Goal: Task Accomplishment & Management: Use online tool/utility

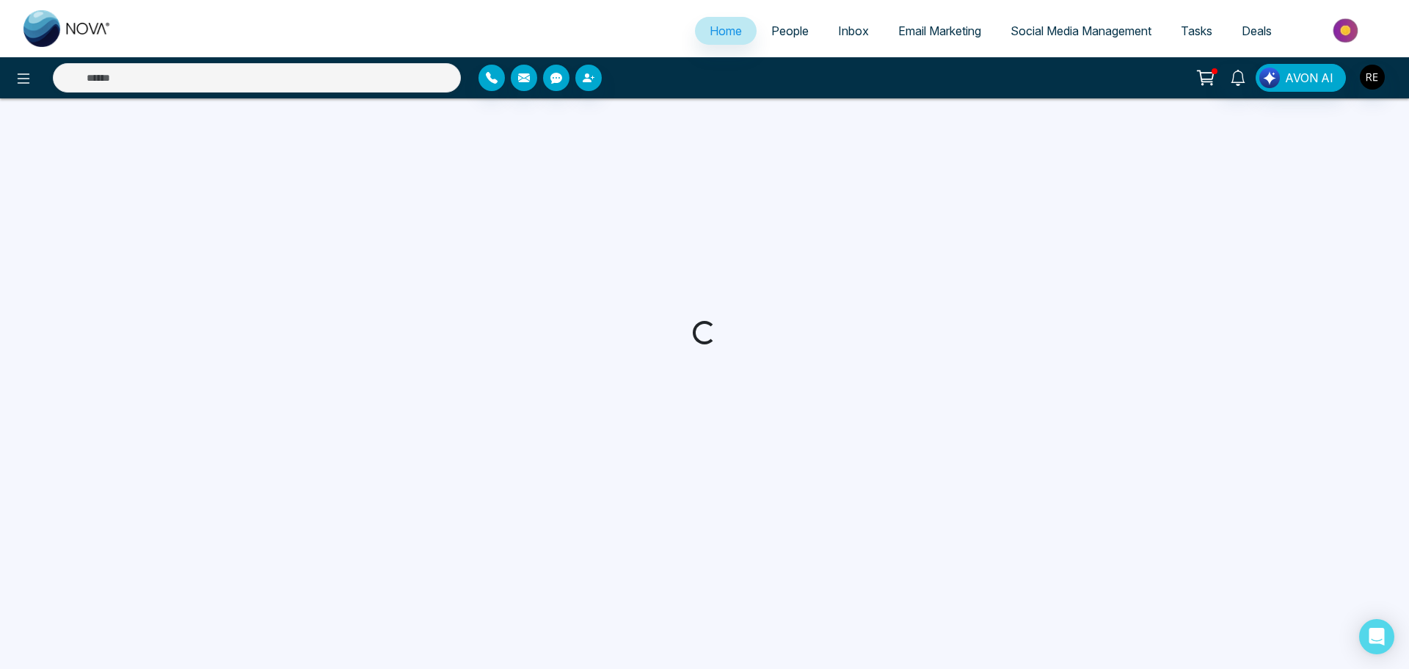
select select "*"
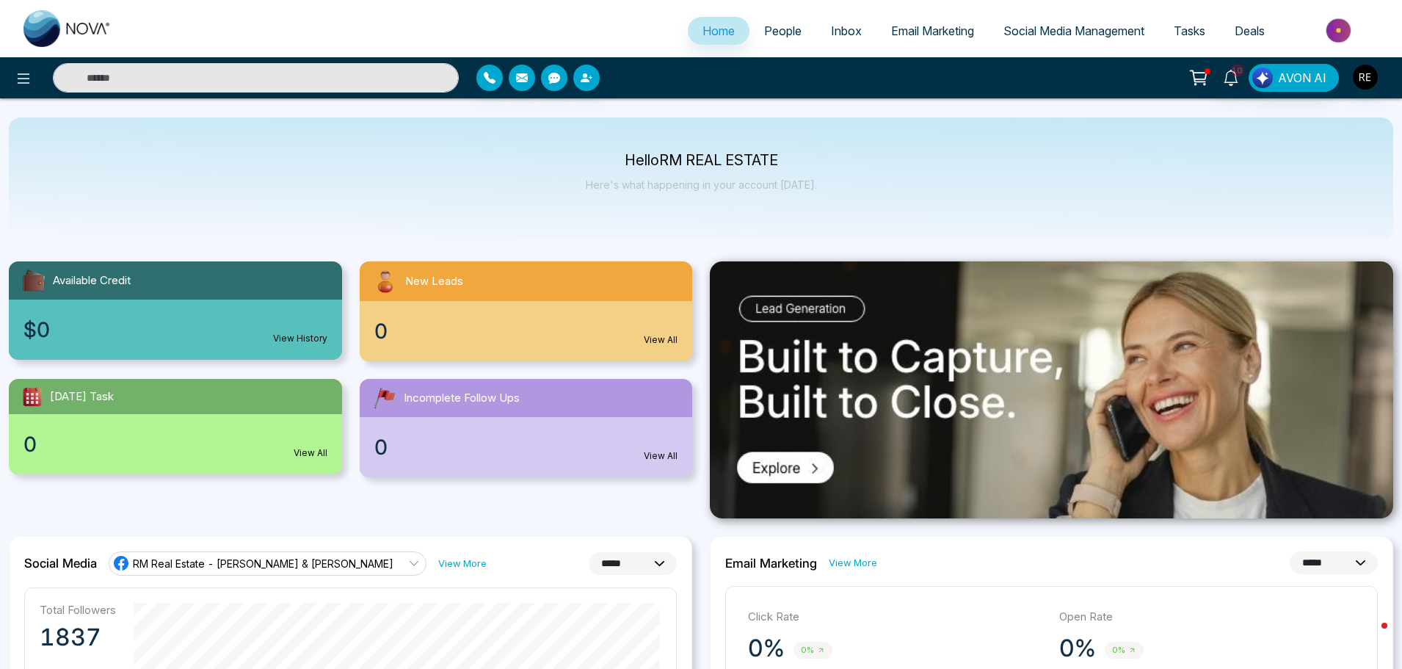
click at [1038, 33] on span "Social Media Management" at bounding box center [1074, 30] width 141 height 15
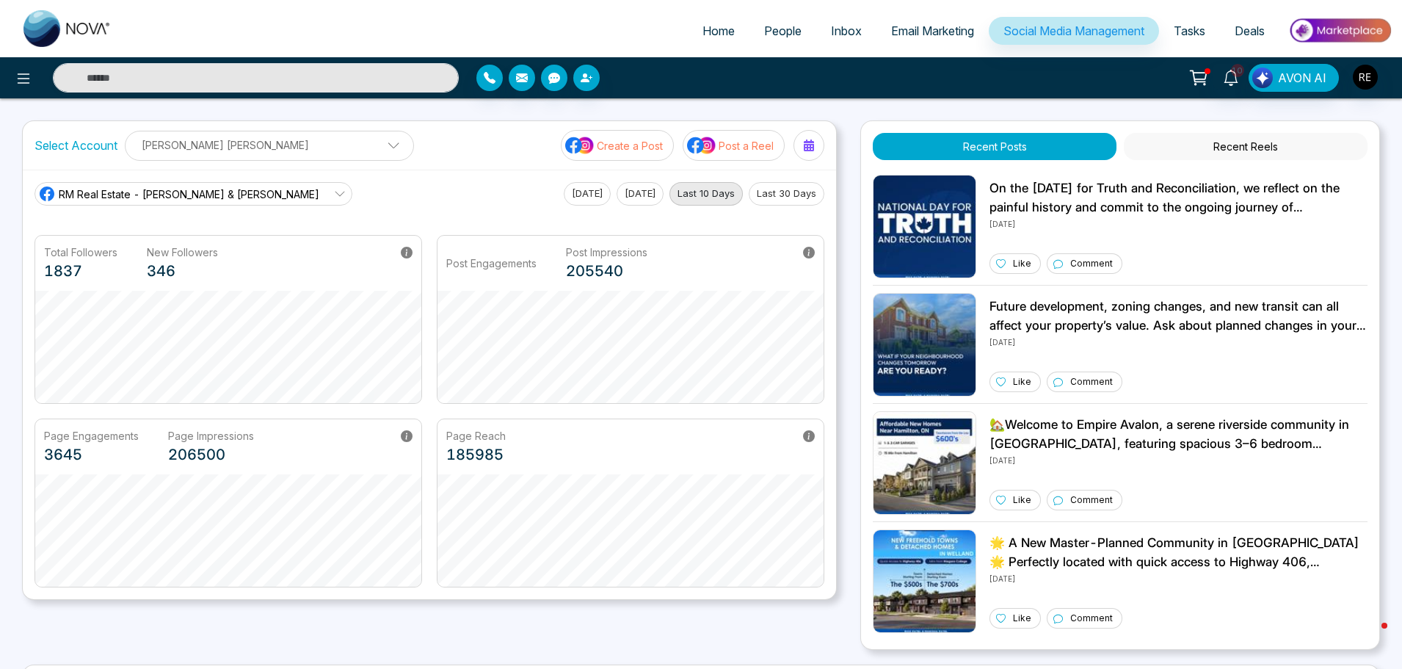
scroll to position [280, 0]
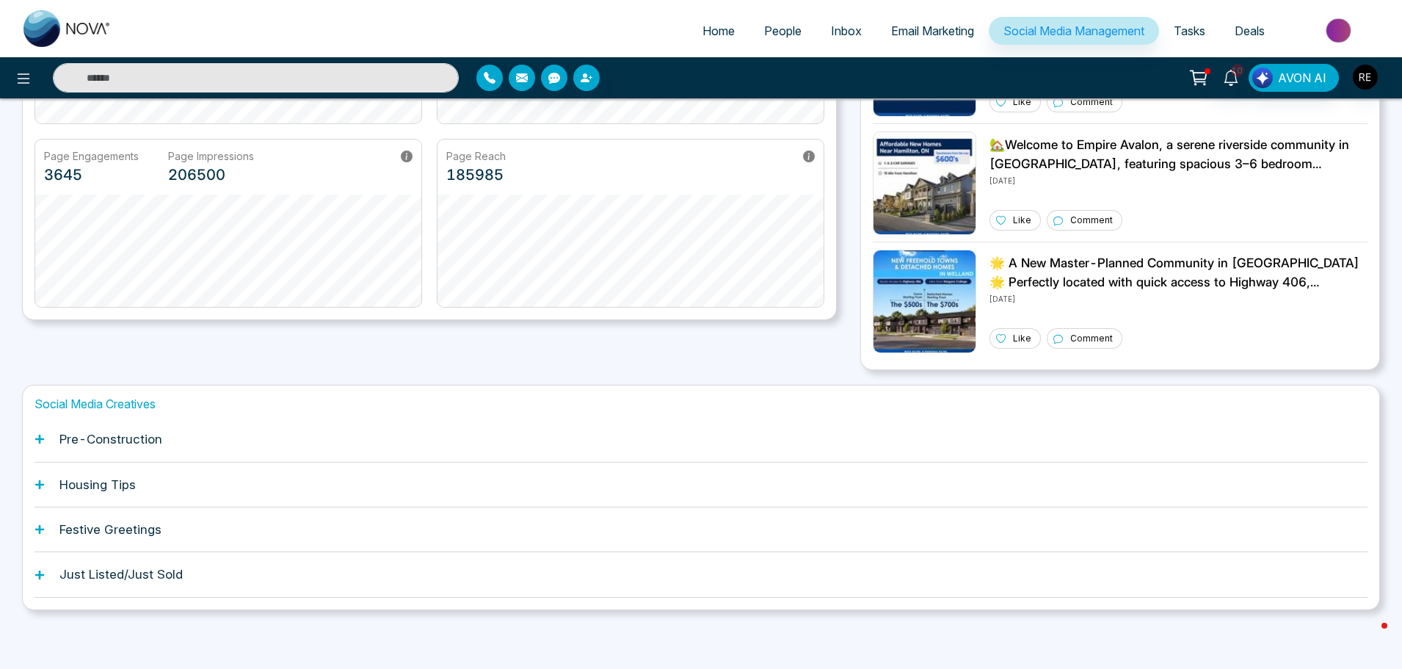
click at [40, 440] on icon at bounding box center [39, 439] width 9 height 9
click at [39, 440] on icon at bounding box center [39, 439] width 9 height 9
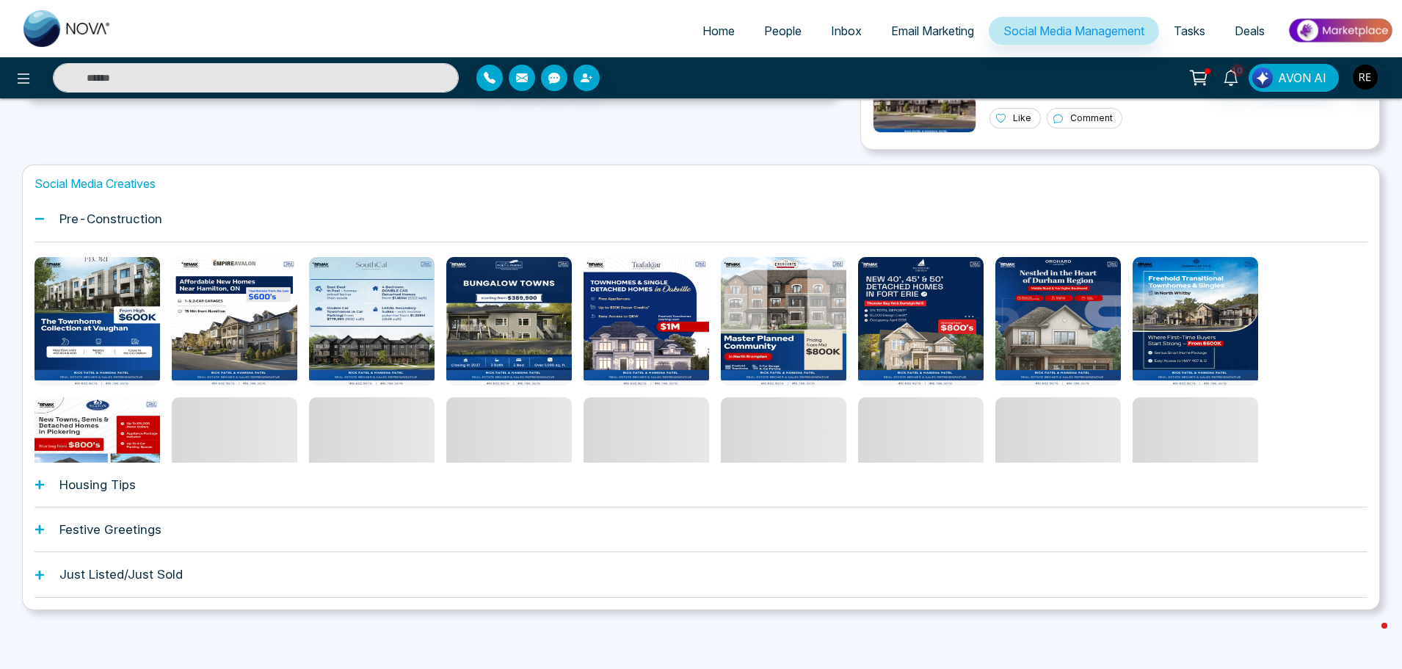
scroll to position [78, 0]
